Goal: Task Accomplishment & Management: Complete application form

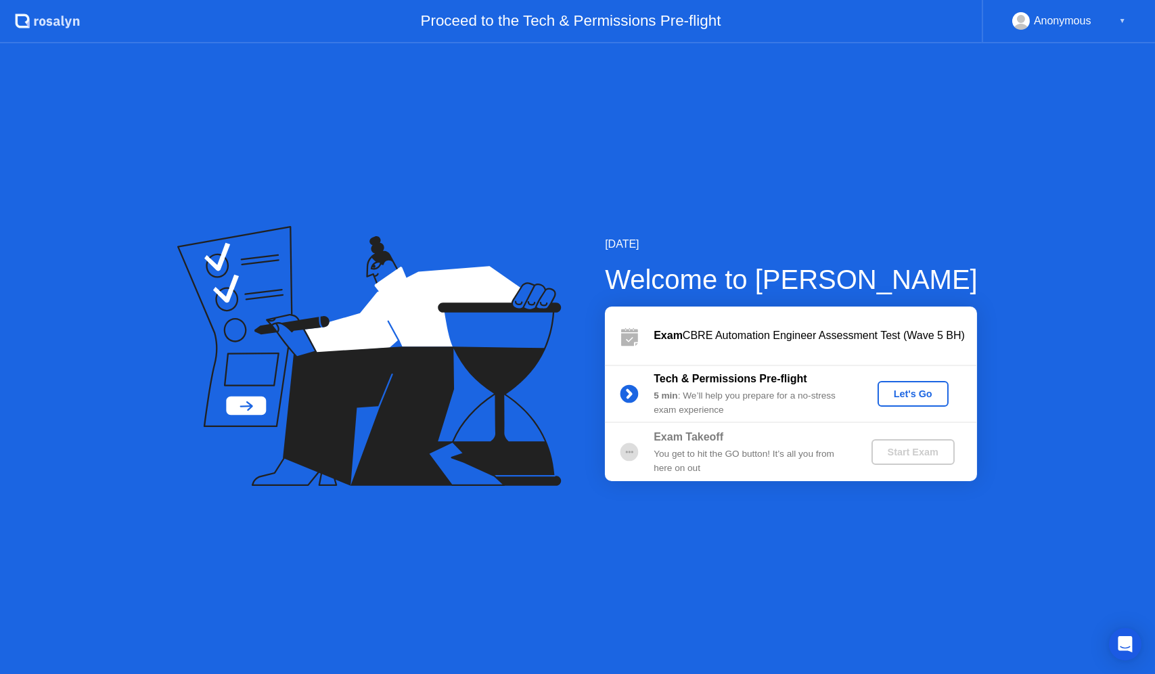
click at [901, 397] on div "Let's Go" at bounding box center [913, 393] width 60 height 11
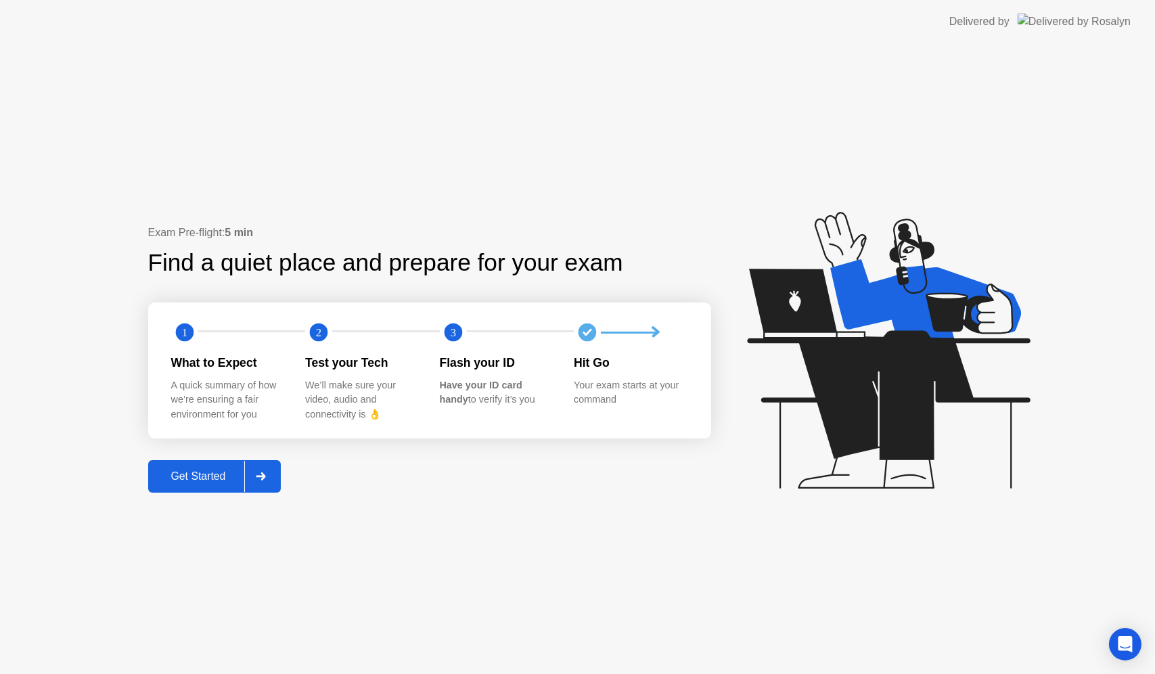
click at [210, 463] on button "Get Started" at bounding box center [214, 476] width 133 height 32
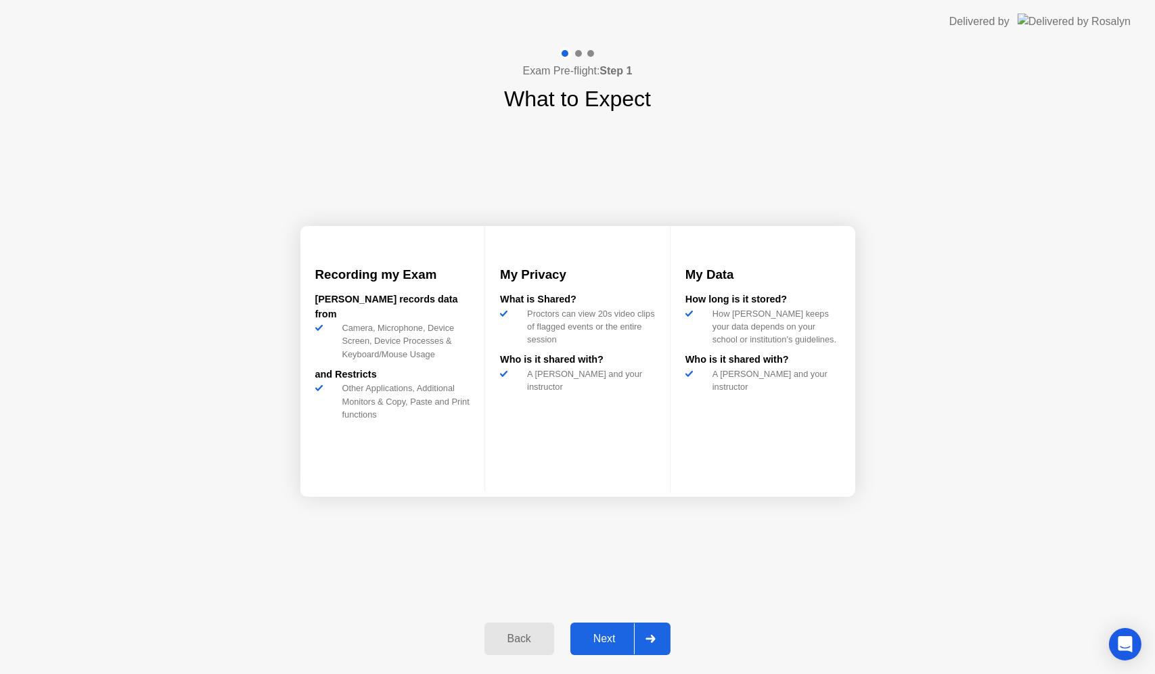
click at [603, 633] on div "Next" at bounding box center [604, 639] width 60 height 12
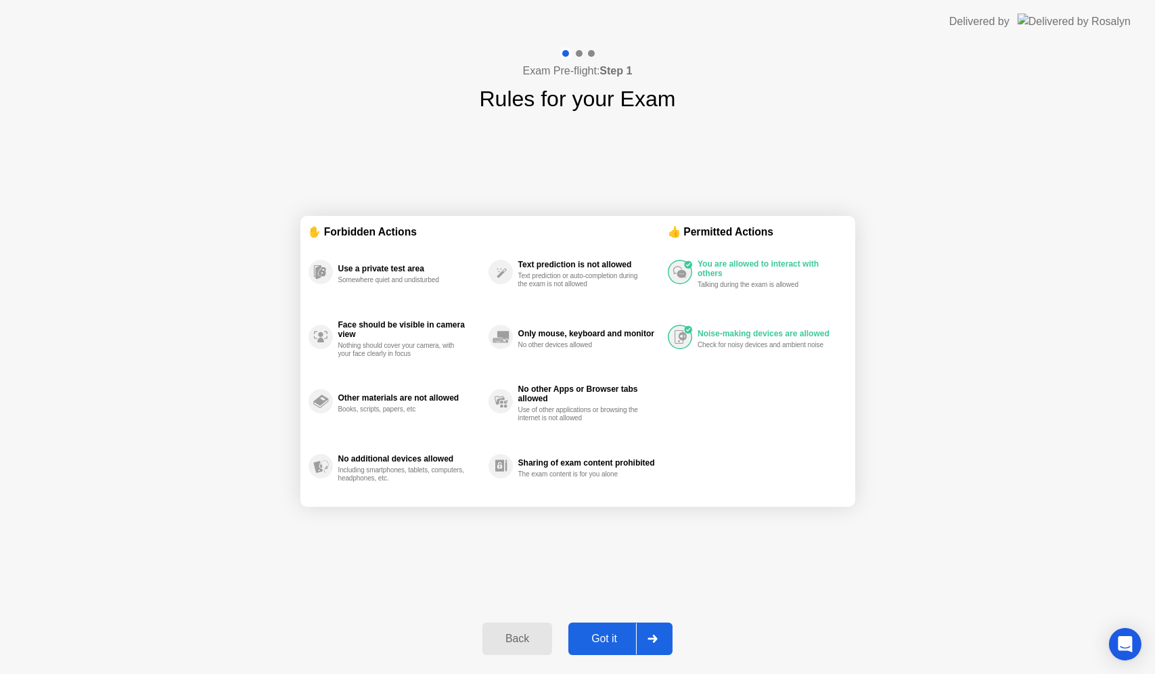
click at [614, 643] on div "Got it" at bounding box center [604, 639] width 64 height 12
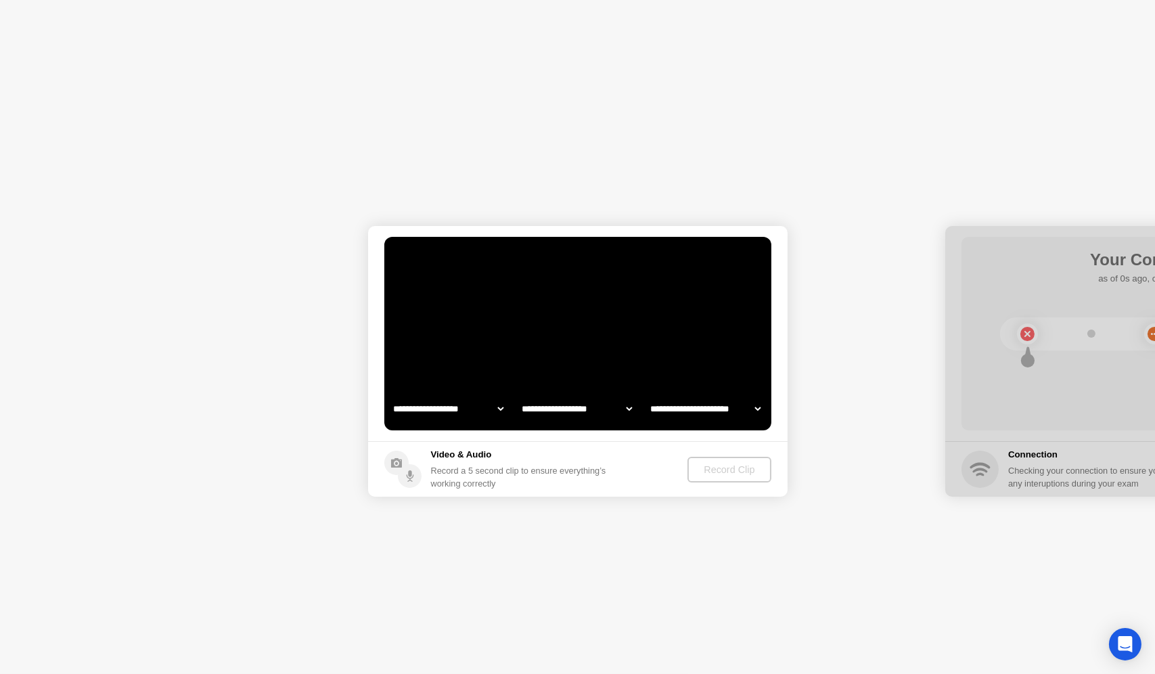
select select "**********"
select select "*******"
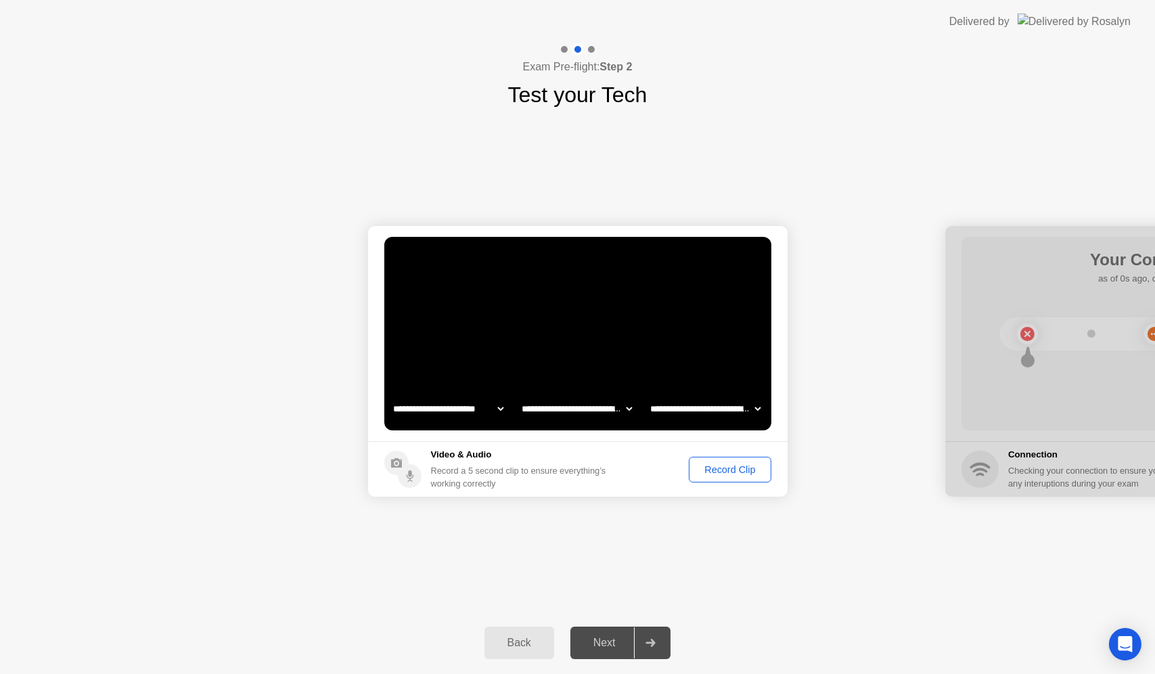
click at [718, 468] on div "Record Clip" at bounding box center [729, 469] width 72 height 11
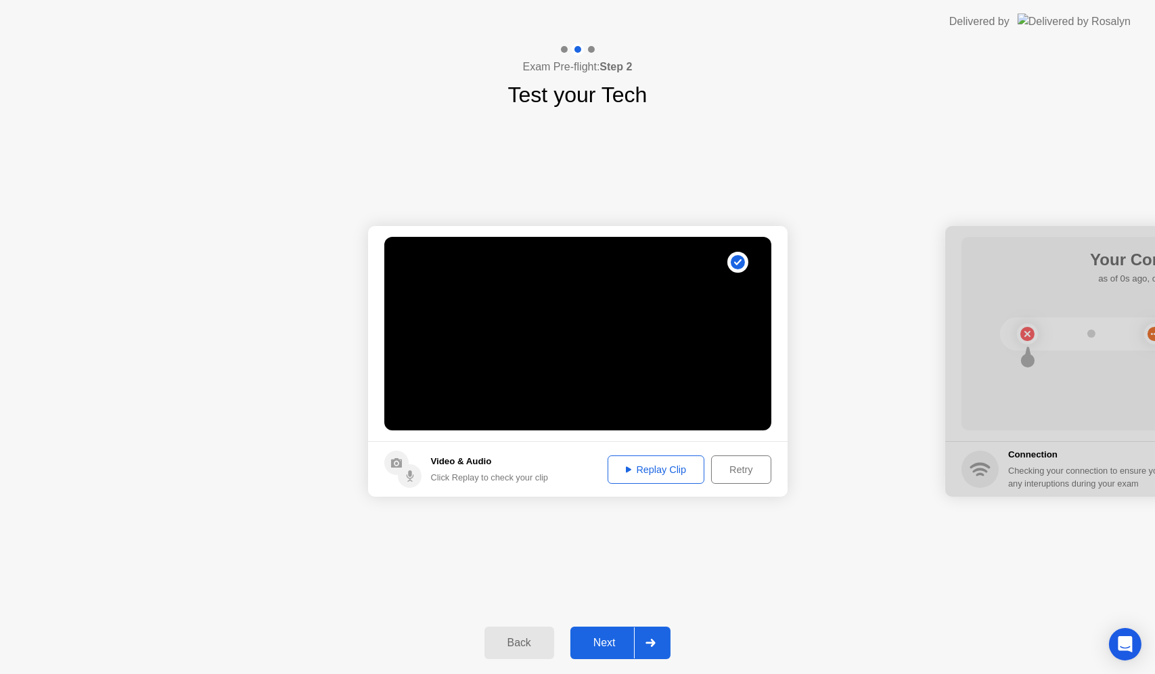
click at [617, 644] on div "Next" at bounding box center [604, 643] width 60 height 12
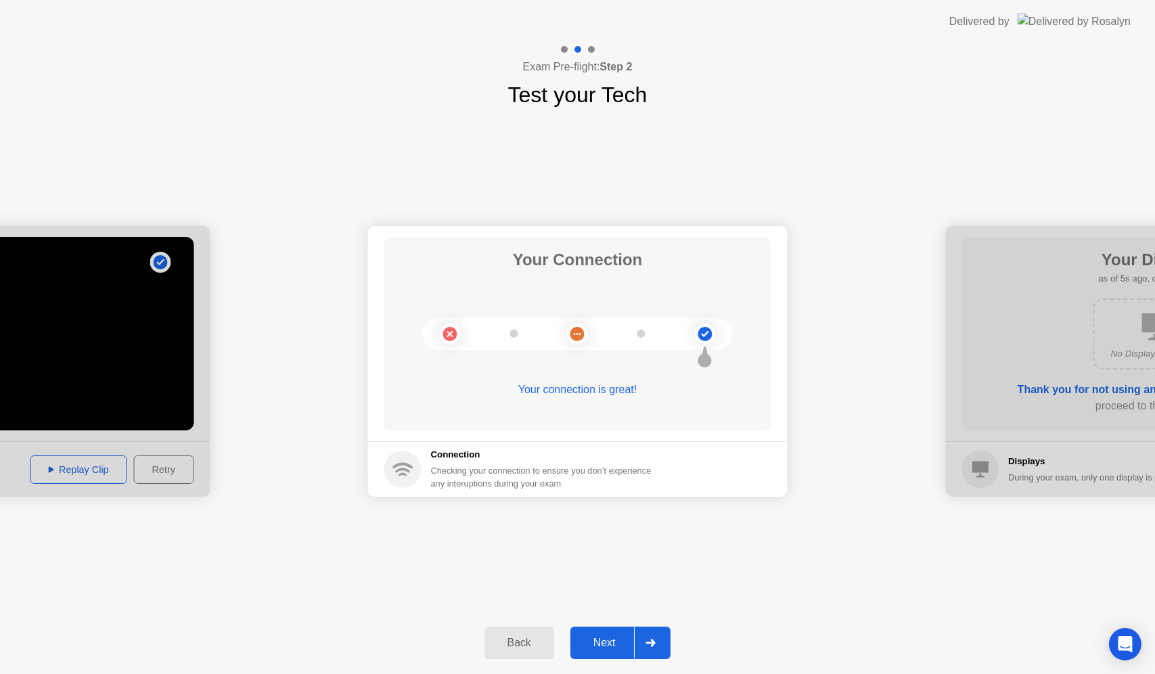
click at [617, 644] on div "Next" at bounding box center [604, 643] width 60 height 12
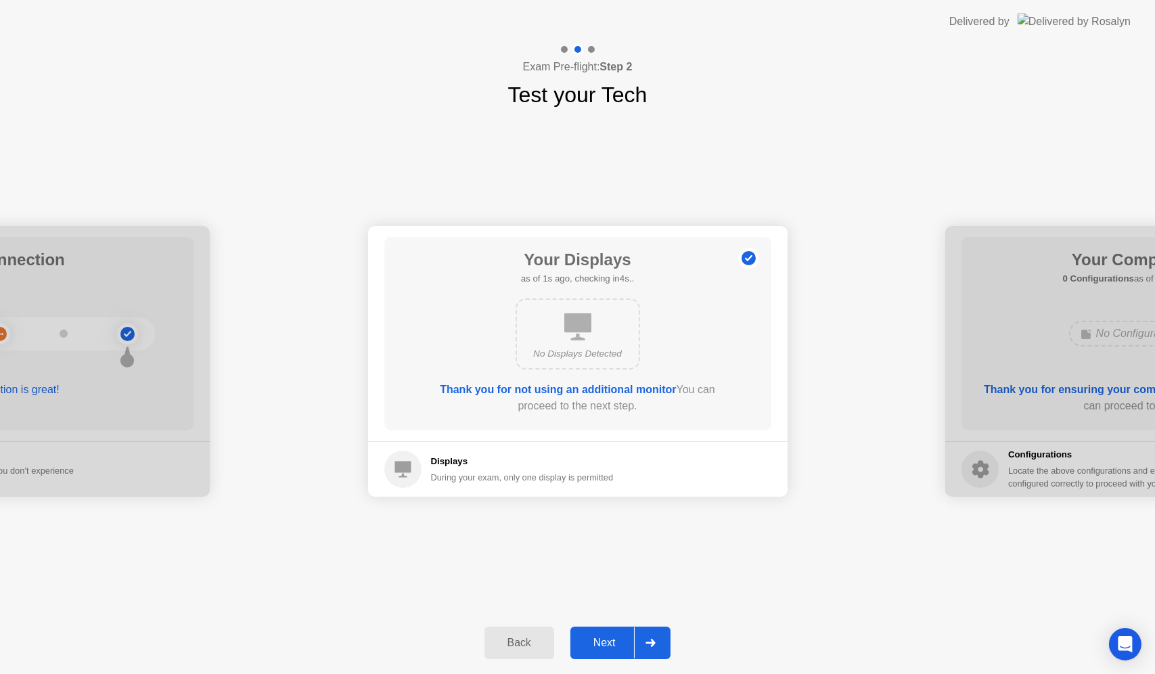
click at [622, 639] on div "Next" at bounding box center [604, 643] width 60 height 12
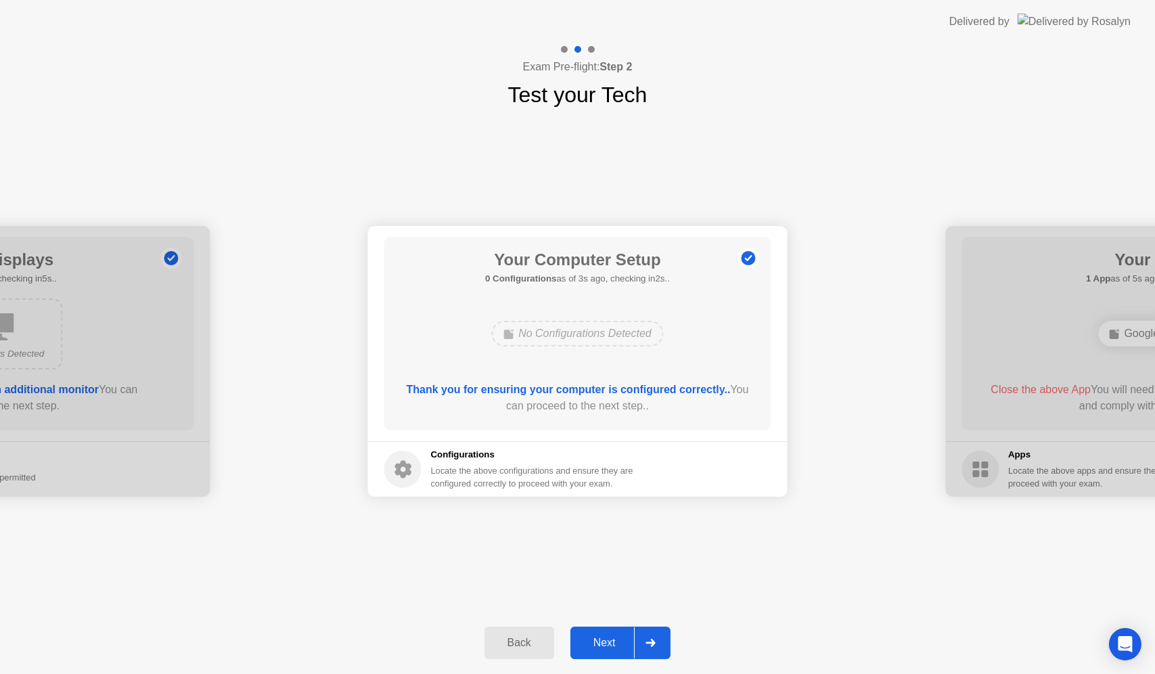
click at [622, 639] on div "Next" at bounding box center [604, 643] width 60 height 12
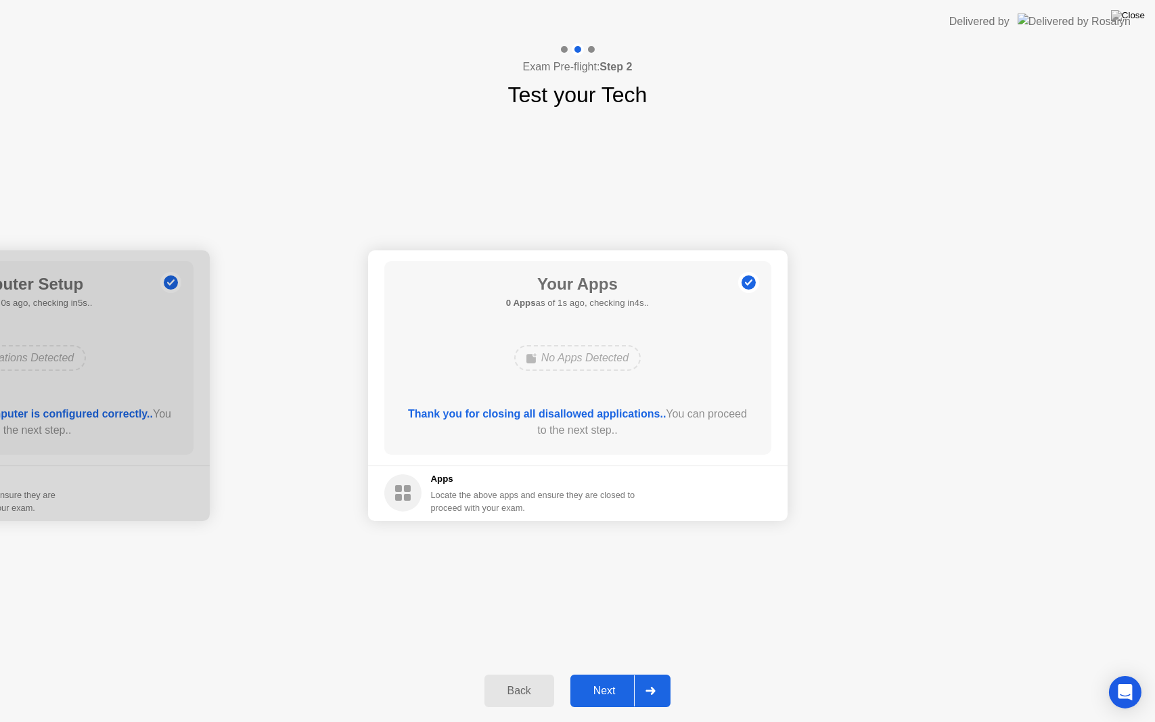
click at [612, 673] on button "Next" at bounding box center [620, 691] width 101 height 32
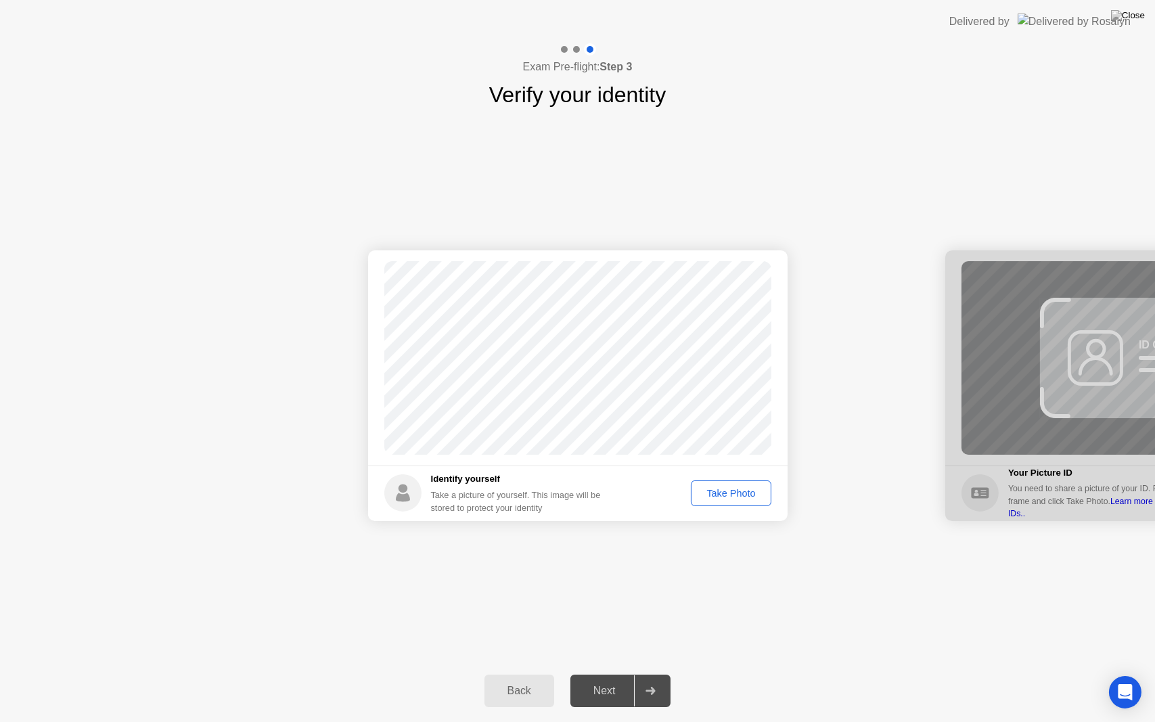
click at [712, 503] on button "Take Photo" at bounding box center [731, 493] width 80 height 26
click at [619, 673] on div "Next" at bounding box center [604, 691] width 60 height 12
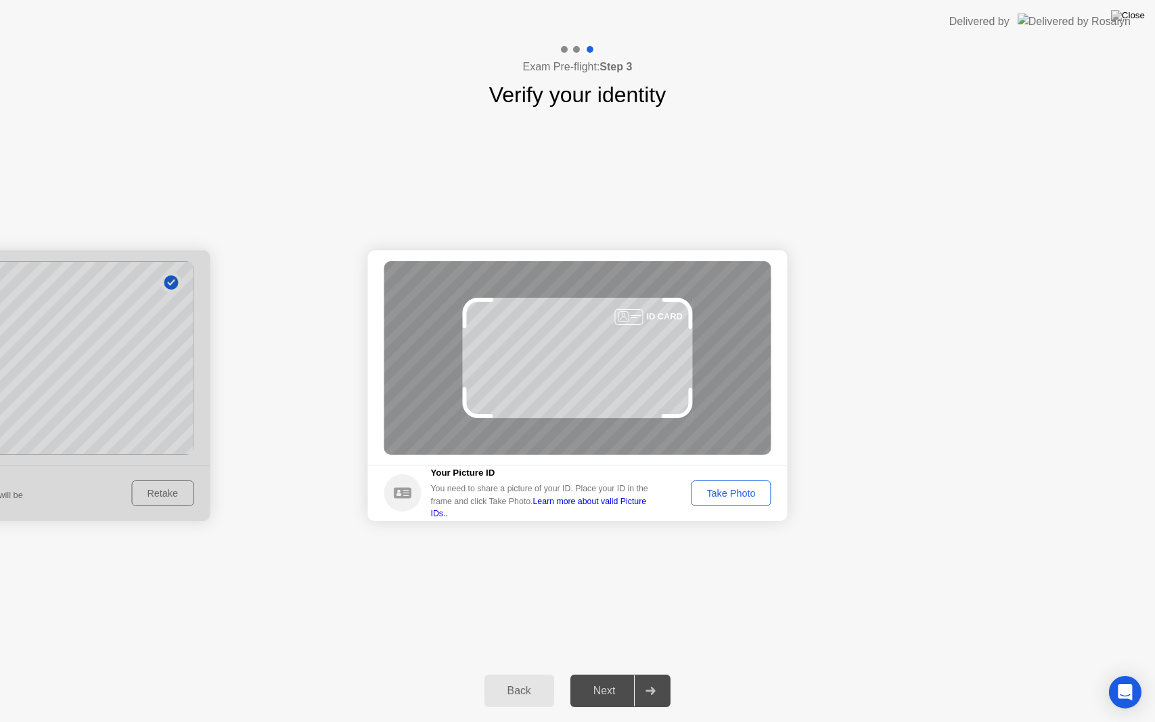
click at [725, 499] on div "Take Photo" at bounding box center [731, 493] width 70 height 11
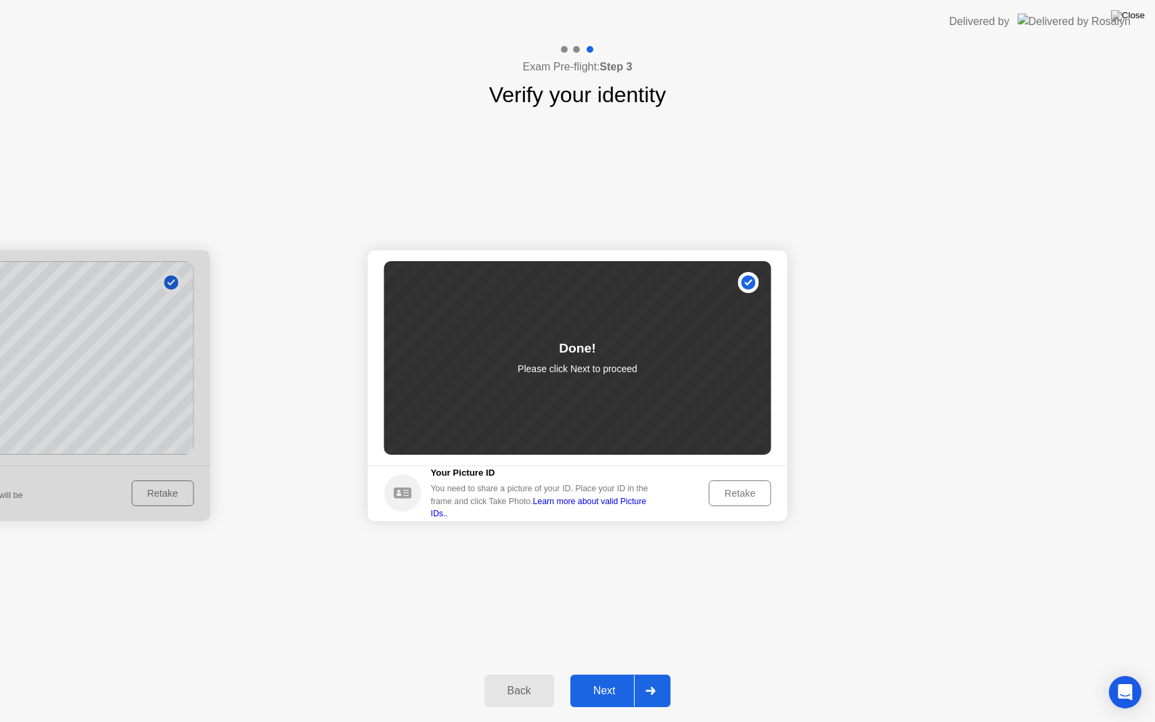
click at [606, 673] on div "Next" at bounding box center [604, 691] width 60 height 12
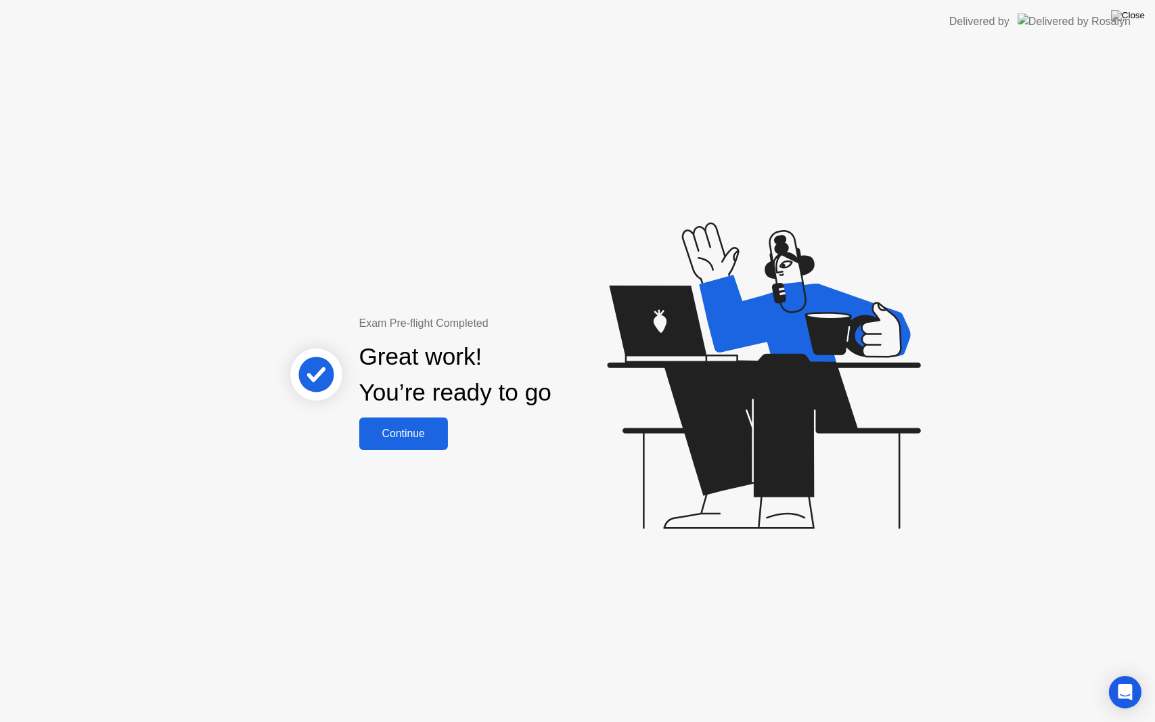
click at [441, 428] on div "Continue" at bounding box center [403, 434] width 81 height 12
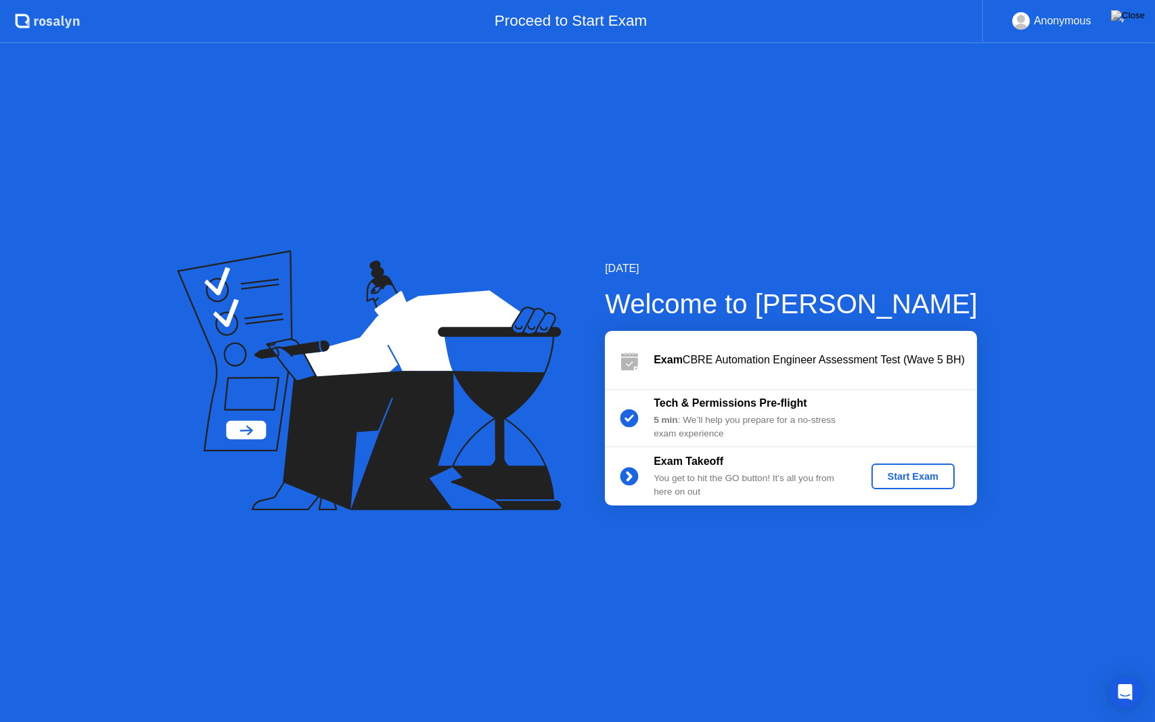
click at [929, 474] on div "Start Exam" at bounding box center [913, 476] width 72 height 11
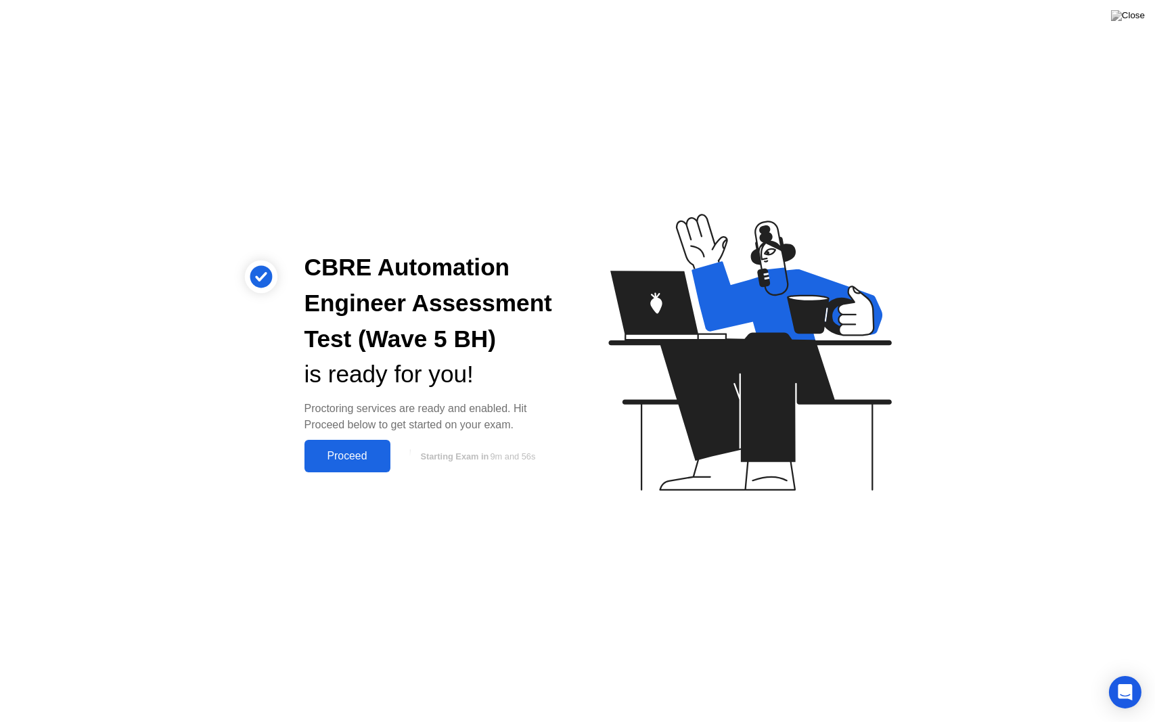
click at [362, 462] on div "Proceed" at bounding box center [348, 456] width 78 height 12
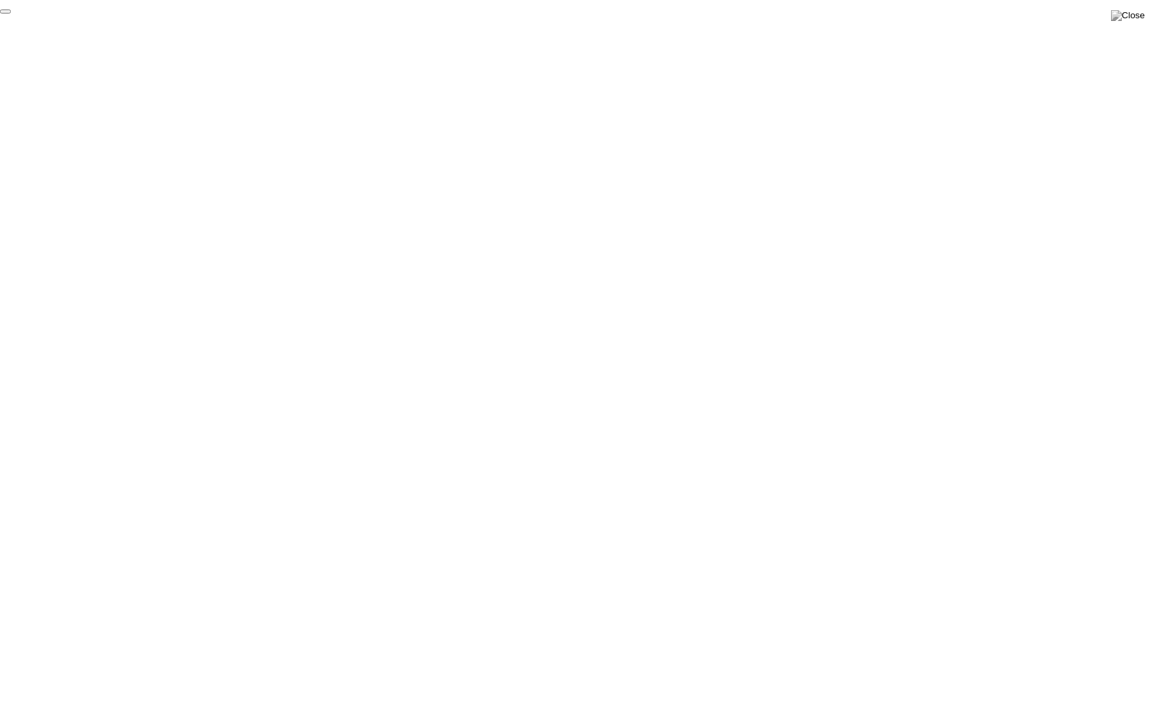
click div "End Proctoring Session"
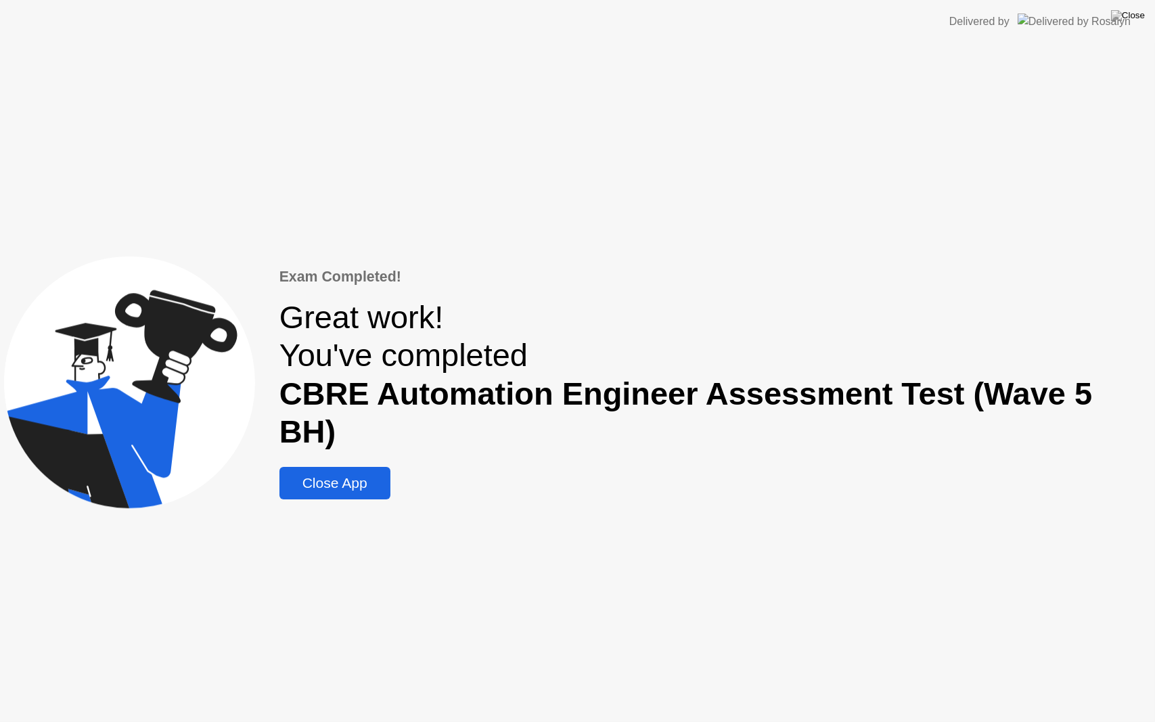
click at [349, 475] on div "Close App" at bounding box center [334, 483] width 103 height 16
